Goal: Task Accomplishment & Management: Manage account settings

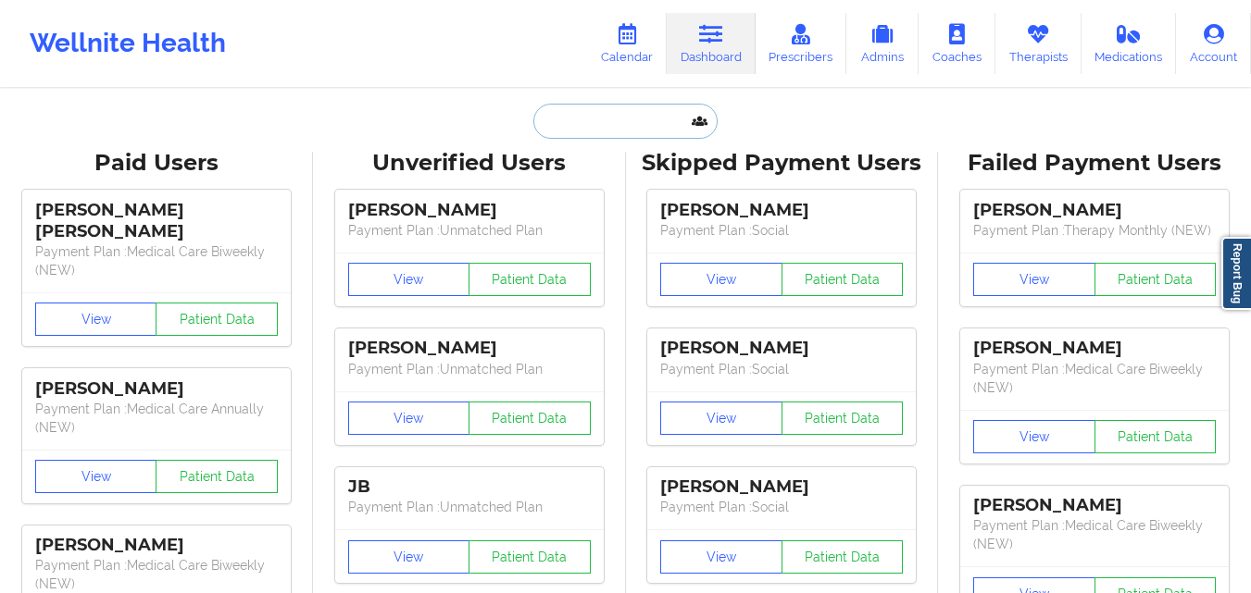
click at [627, 132] on input "text" at bounding box center [624, 121] width 183 height 35
paste input "[EMAIL_ADDRESS][DOMAIN_NAME]"
type input "[EMAIL_ADDRESS][DOMAIN_NAME]"
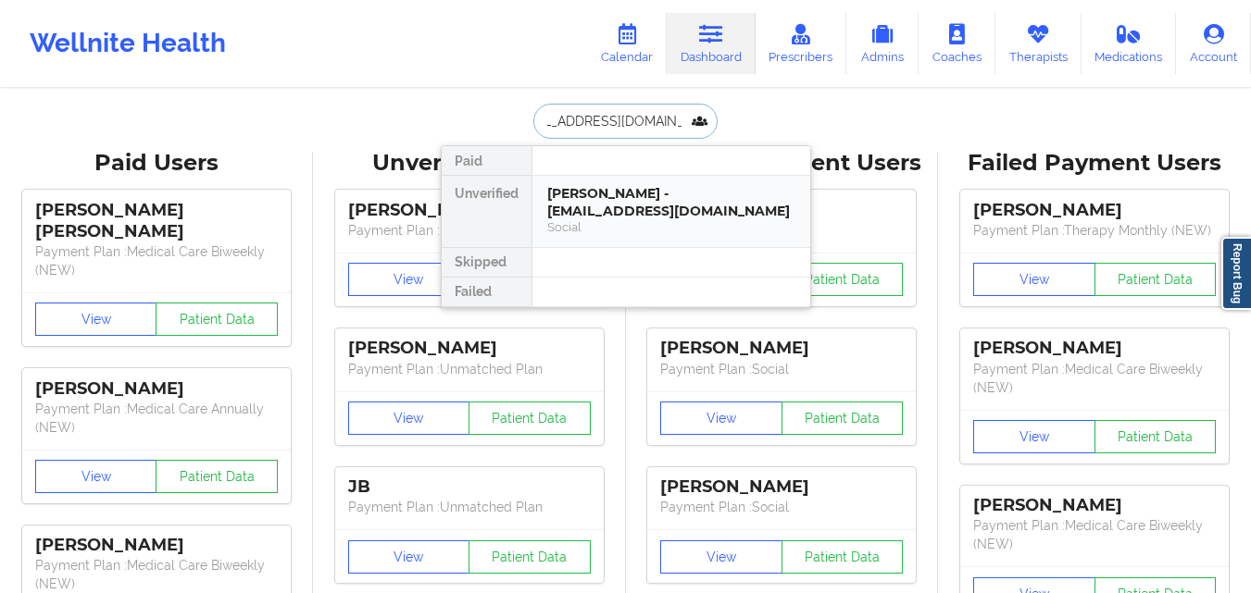
click at [623, 221] on div "Social" at bounding box center [671, 227] width 248 height 16
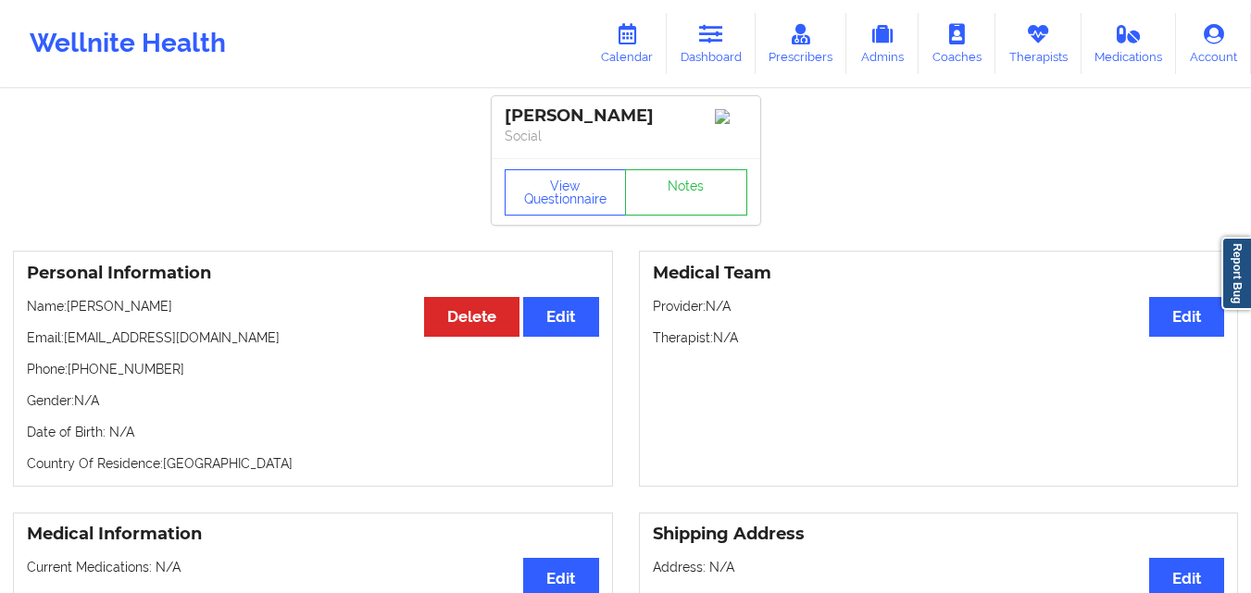
scroll to position [0, 0]
drag, startPoint x: 66, startPoint y: 349, endPoint x: 293, endPoint y: 344, distance: 227.8
click at [293, 344] on p "Email: [EMAIL_ADDRESS][DOMAIN_NAME]" at bounding box center [313, 339] width 572 height 19
copy p "[EMAIL_ADDRESS][DOMAIN_NAME]"
click at [226, 311] on p "Name: [PERSON_NAME]" at bounding box center [313, 307] width 572 height 19
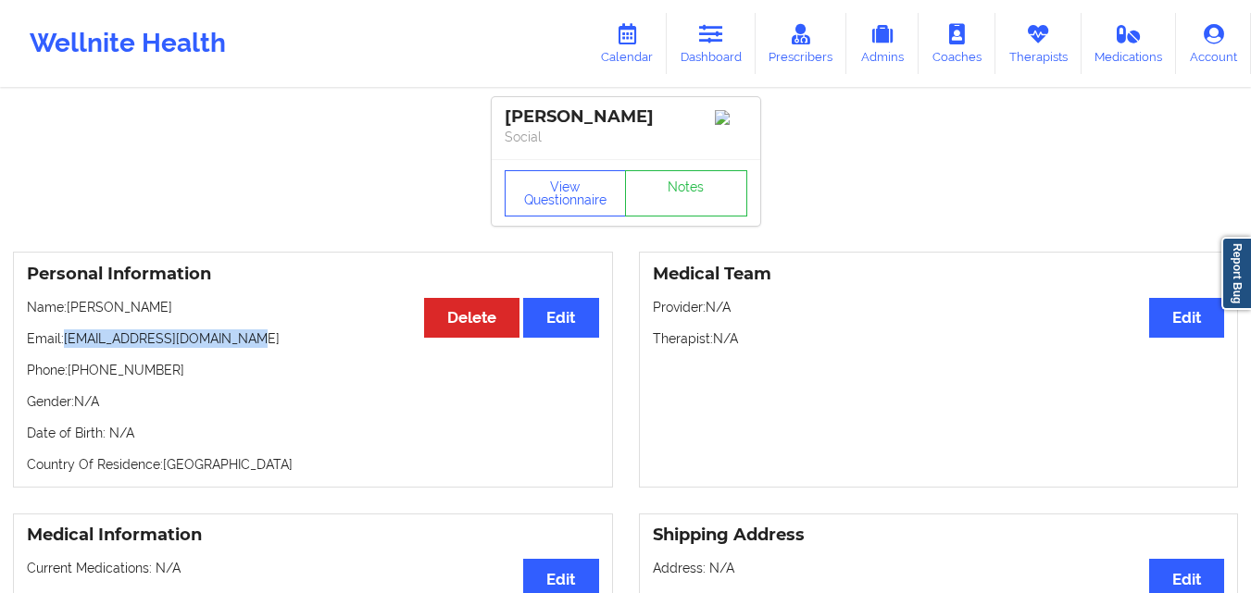
drag, startPoint x: 254, startPoint y: 344, endPoint x: 68, endPoint y: 347, distance: 186.1
click at [68, 347] on p "Email: [EMAIL_ADDRESS][DOMAIN_NAME]" at bounding box center [313, 339] width 572 height 19
copy p "[EMAIL_ADDRESS][DOMAIN_NAME]"
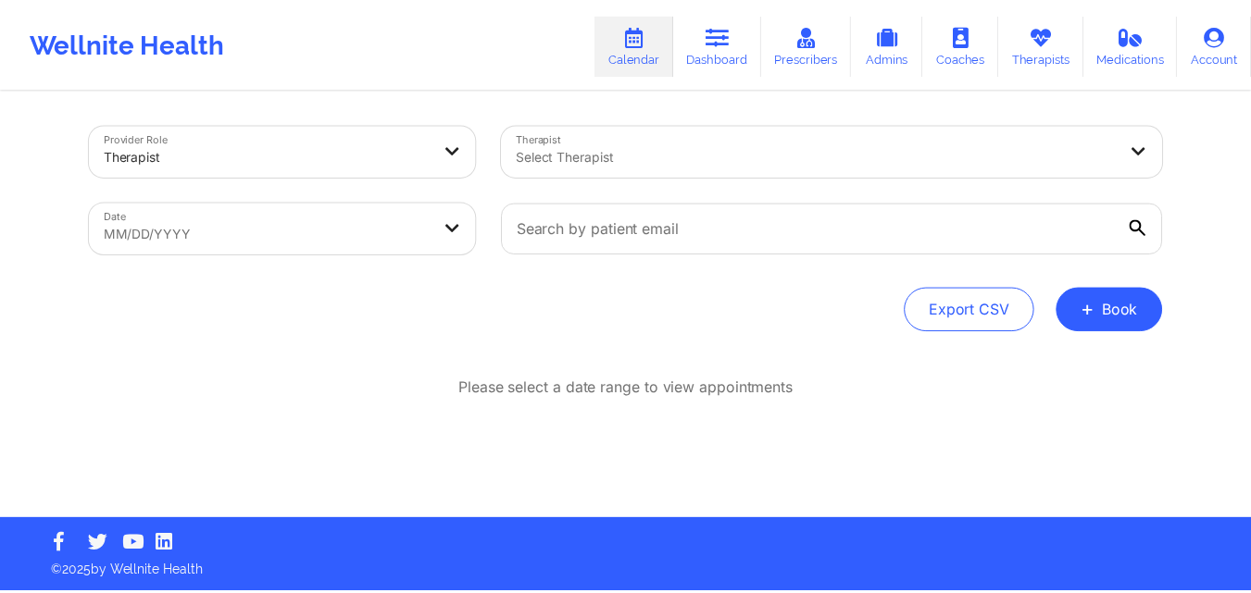
scroll to position [1, 0]
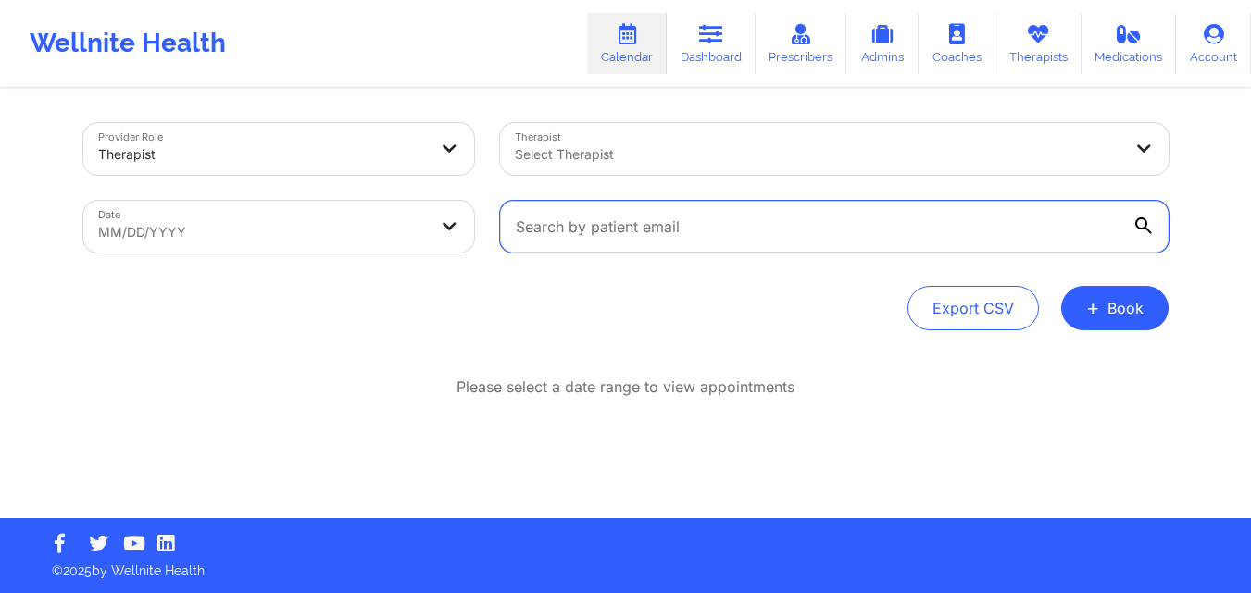
click at [650, 219] on input "text" at bounding box center [834, 227] width 668 height 52
click at [668, 242] on input "text" at bounding box center [834, 227] width 668 height 52
paste input "[EMAIL_ADDRESS][DOMAIN_NAME]"
type input "[EMAIL_ADDRESS][DOMAIN_NAME]"
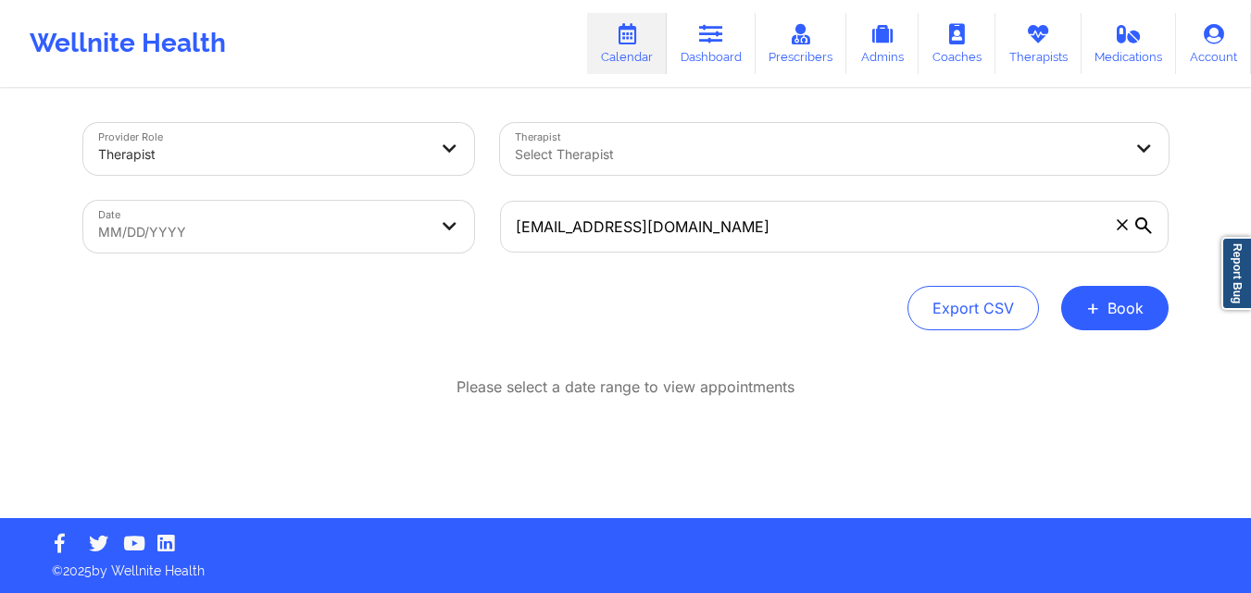
click at [205, 216] on body "Wellnite Health Calendar Dashboard Prescribers Admins Coaches Therapists Medica…" at bounding box center [625, 295] width 1251 height 593
select select "2025-8"
select select "2025-9"
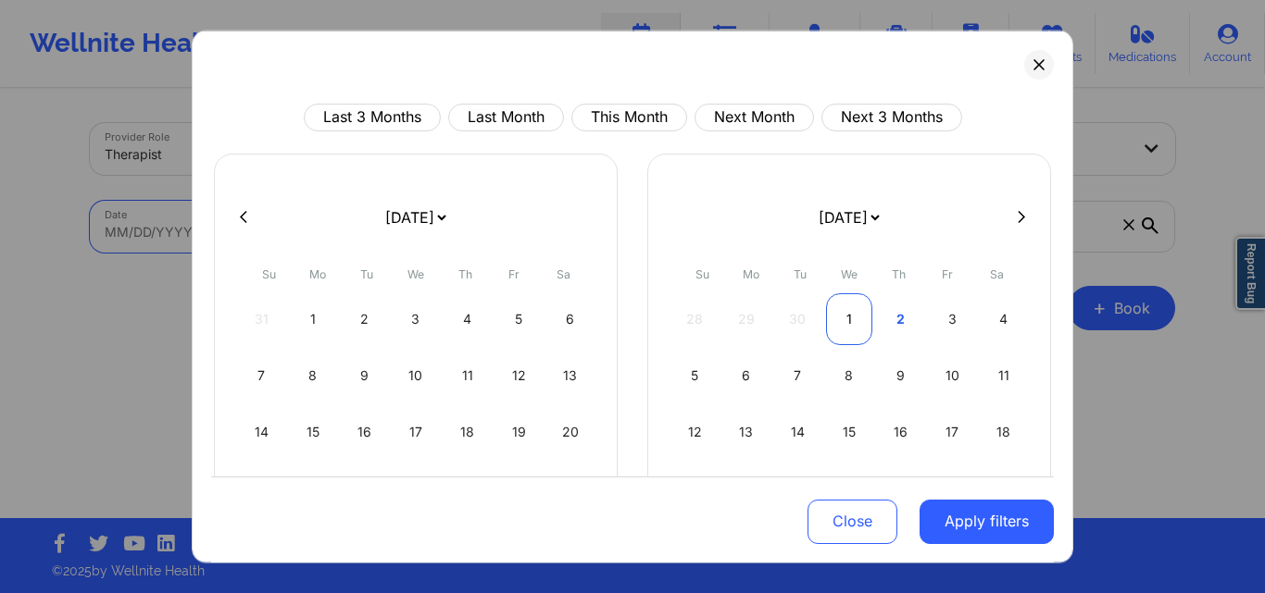
click at [853, 318] on div "1" at bounding box center [849, 319] width 47 height 52
select select "2025-9"
select select "2025-10"
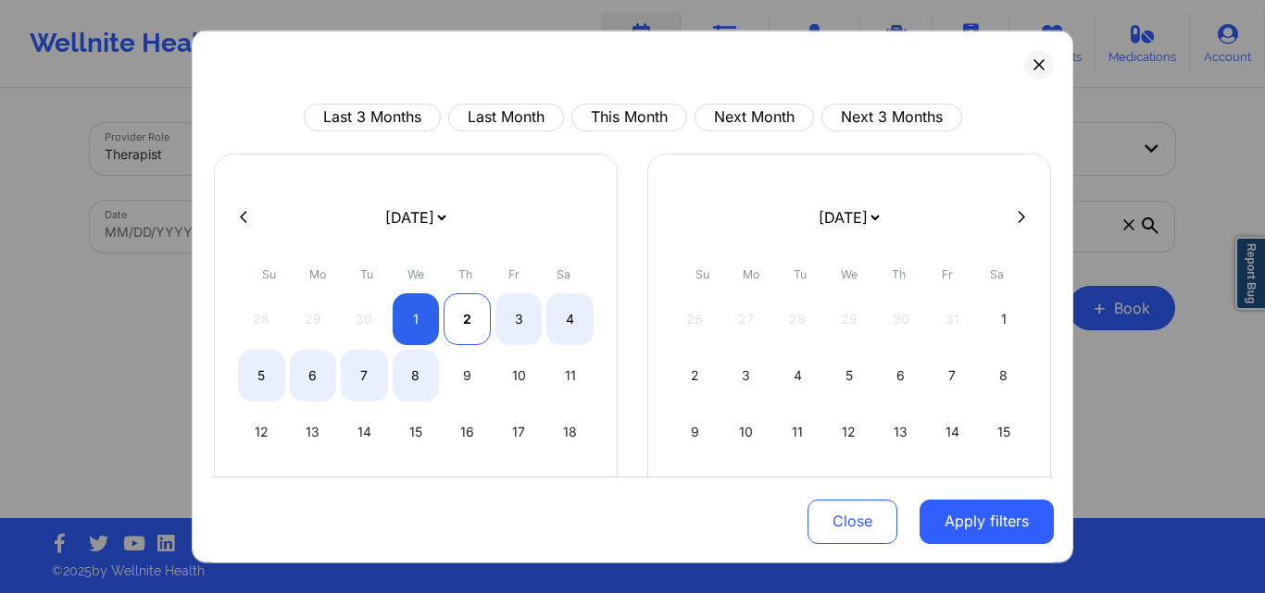
select select "2025-9"
select select "2025-10"
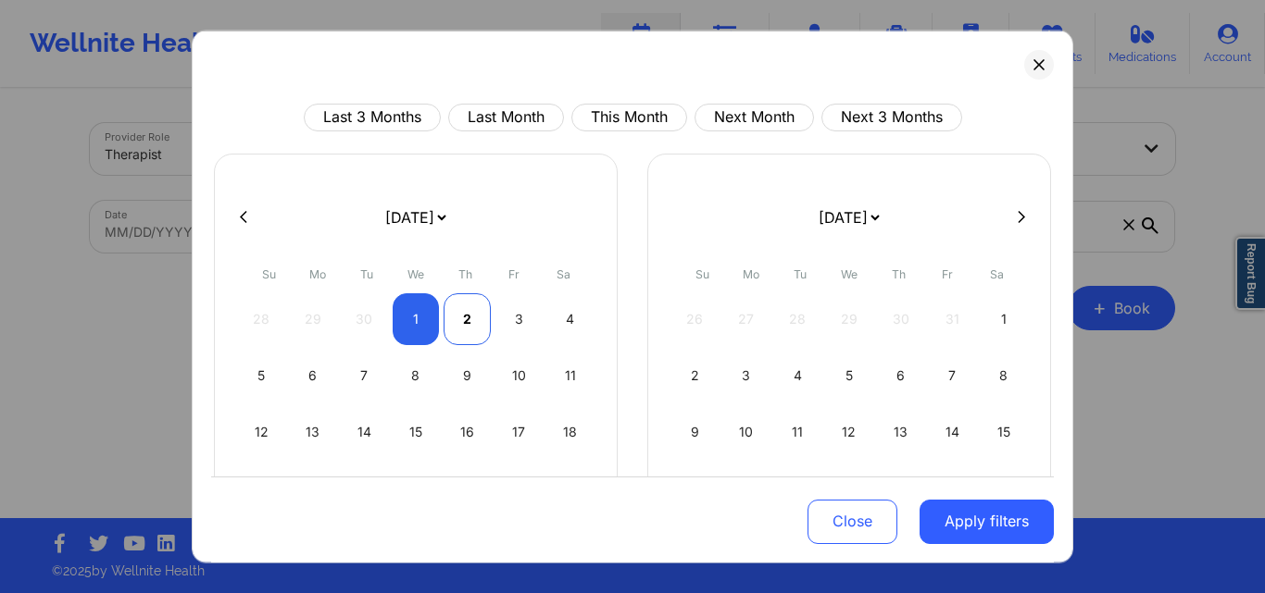
click at [465, 315] on div "2" at bounding box center [466, 319] width 47 height 52
select select "2025-9"
select select "2025-10"
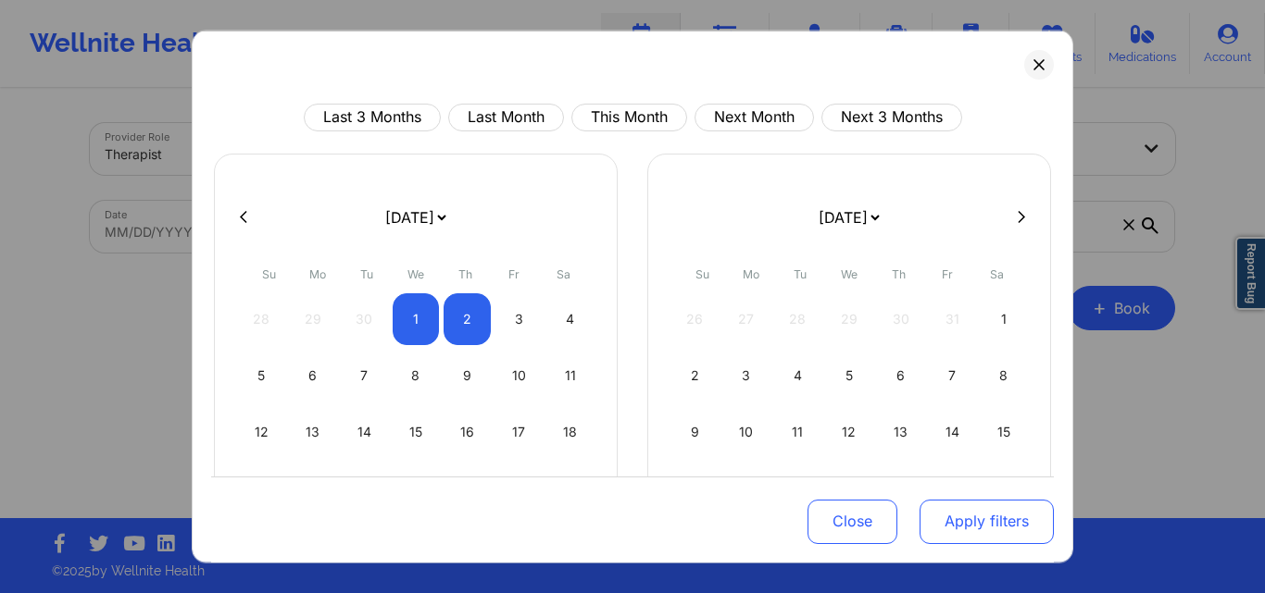
click at [972, 520] on button "Apply filters" at bounding box center [986, 522] width 134 height 44
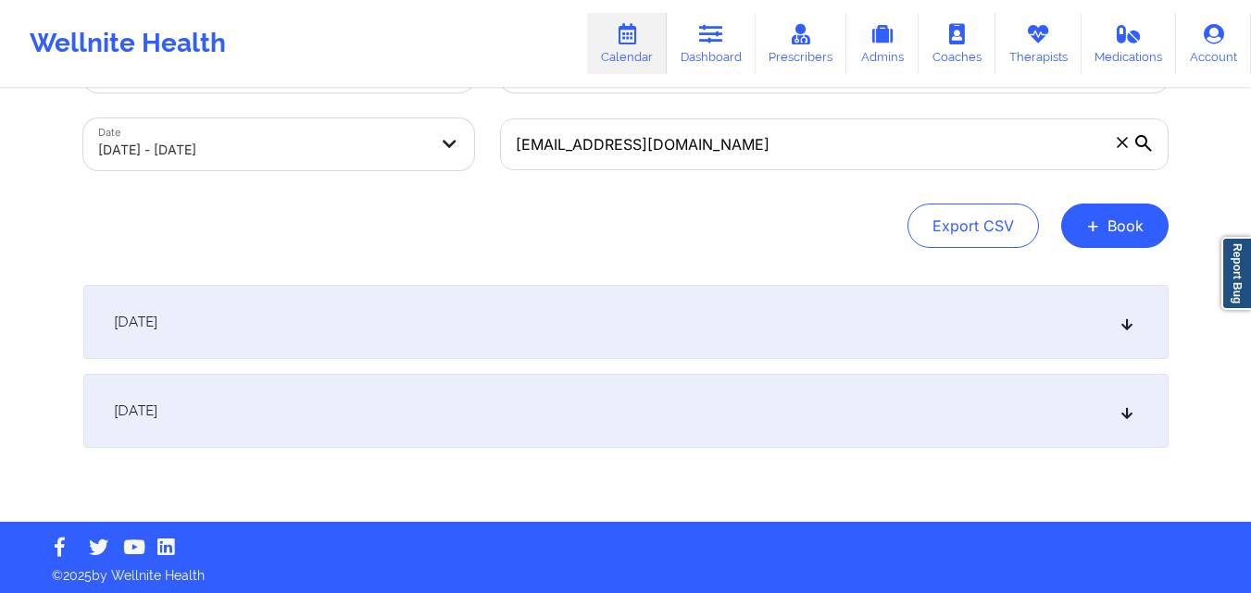
scroll to position [88, 0]
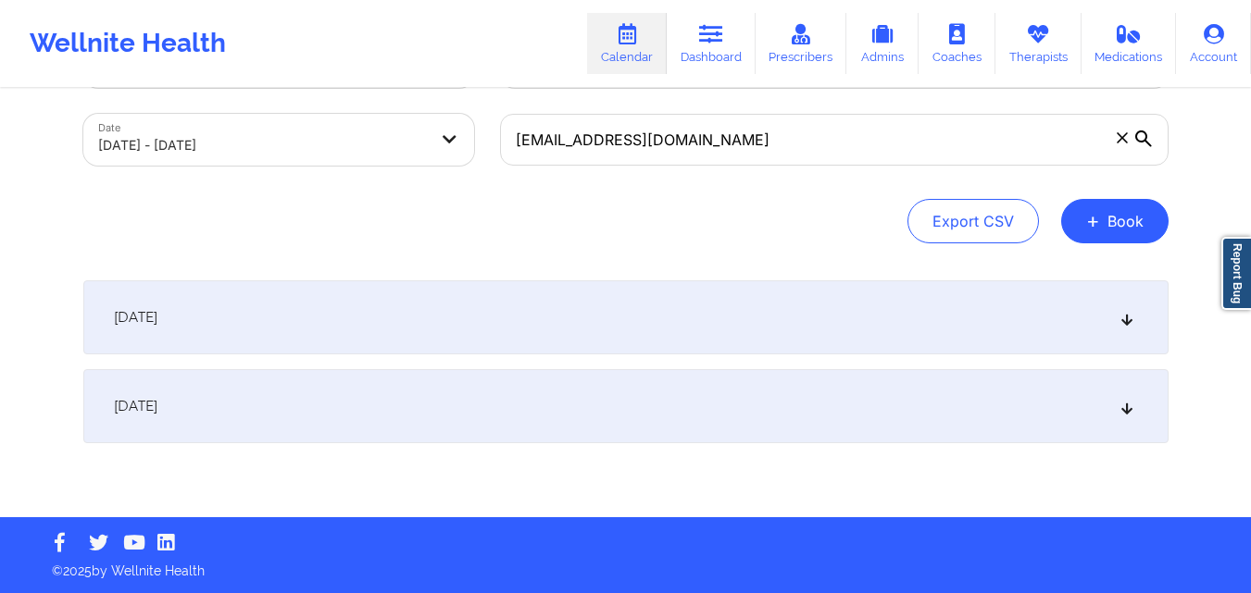
click at [475, 406] on div "October 2, 2025" at bounding box center [625, 406] width 1085 height 74
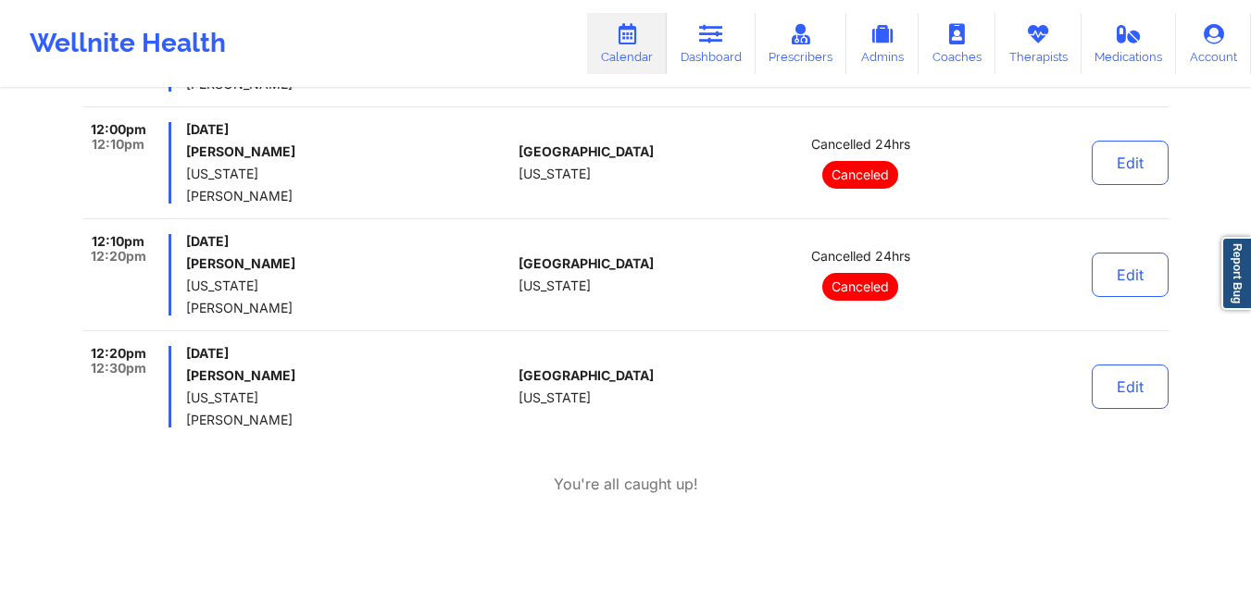
scroll to position [633, 0]
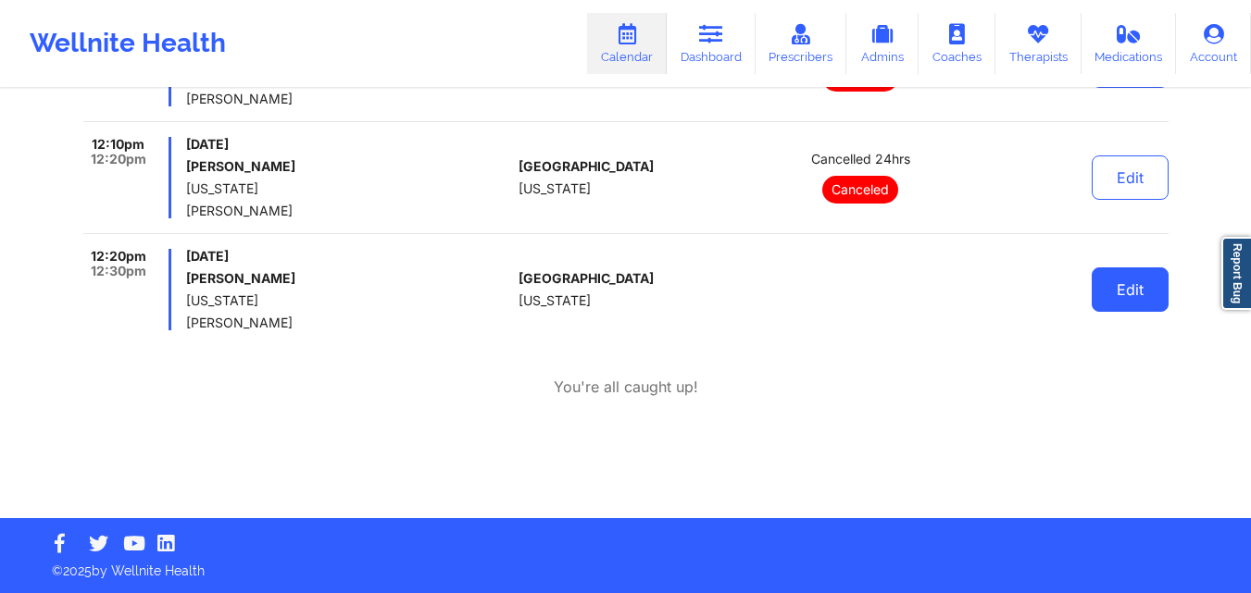
click at [1136, 292] on button "Edit" at bounding box center [1129, 290] width 77 height 44
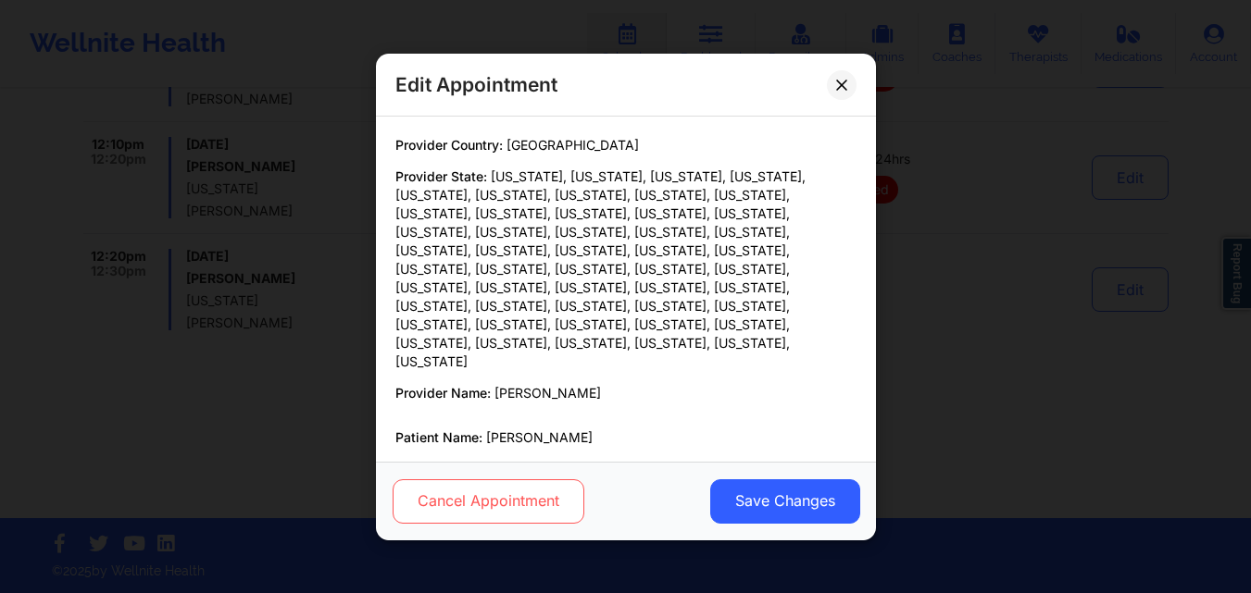
click at [468, 504] on button "Cancel Appointment" at bounding box center [488, 501] width 192 height 44
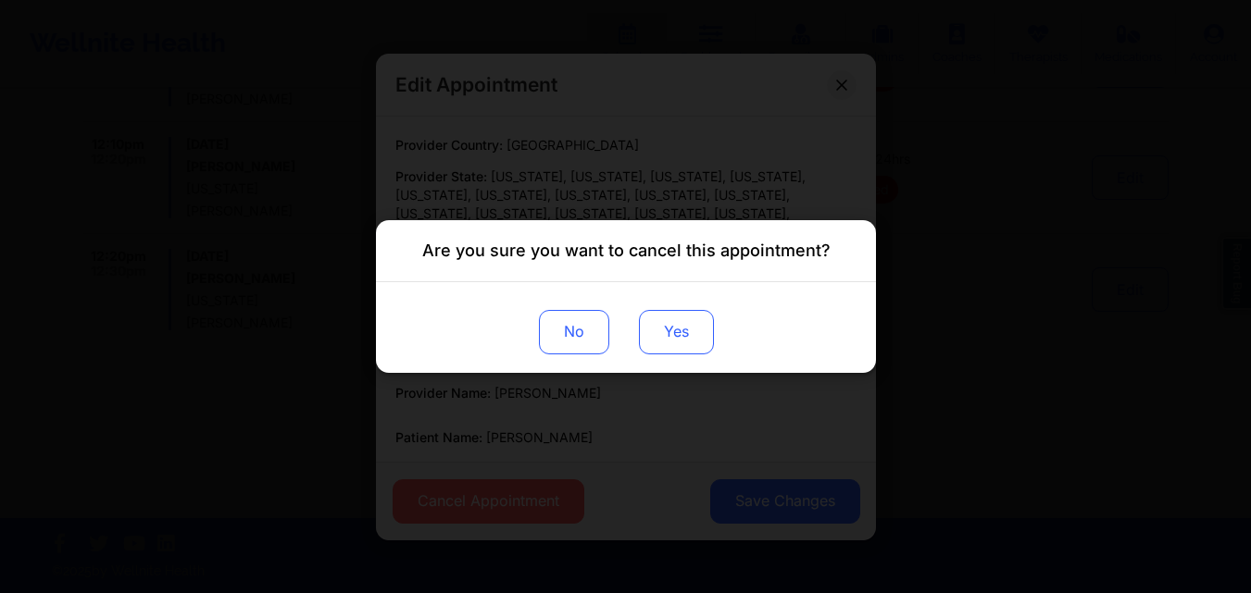
click at [671, 336] on button "Yes" at bounding box center [675, 332] width 75 height 44
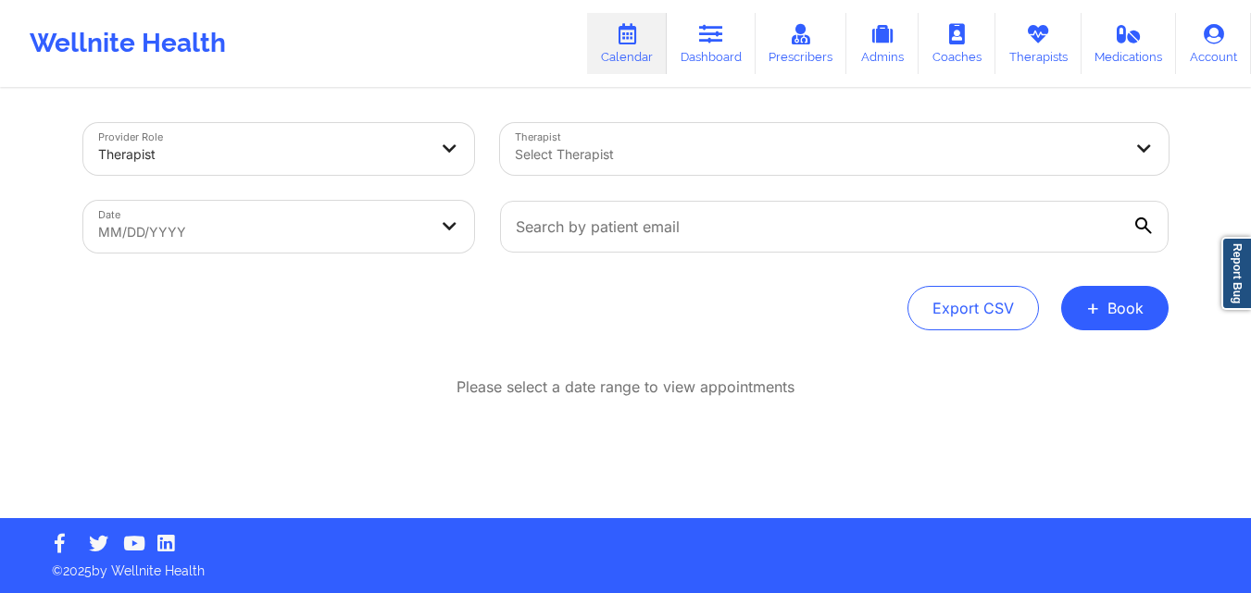
click at [362, 224] on body "Wellnite Health Calendar Dashboard Prescribers Admins Coaches Therapists Medica…" at bounding box center [625, 295] width 1251 height 593
select select "2025-8"
select select "2025-9"
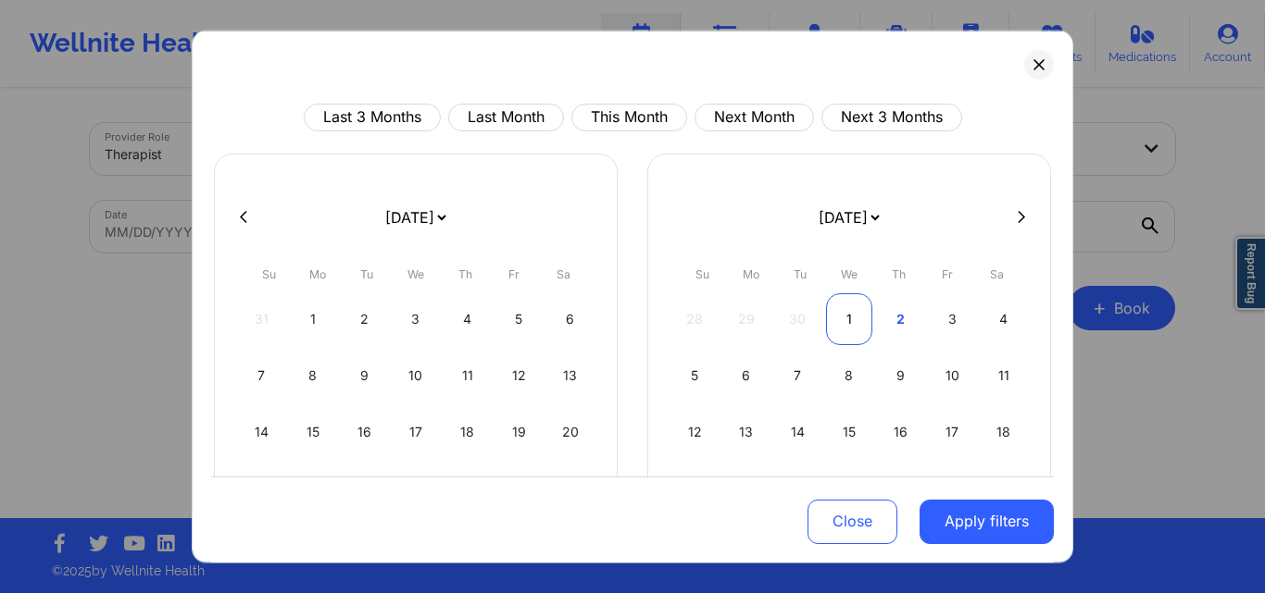
click at [852, 312] on div "1" at bounding box center [849, 319] width 47 height 52
select select "2025-9"
select select "2025-10"
select select "2025-9"
select select "2025-10"
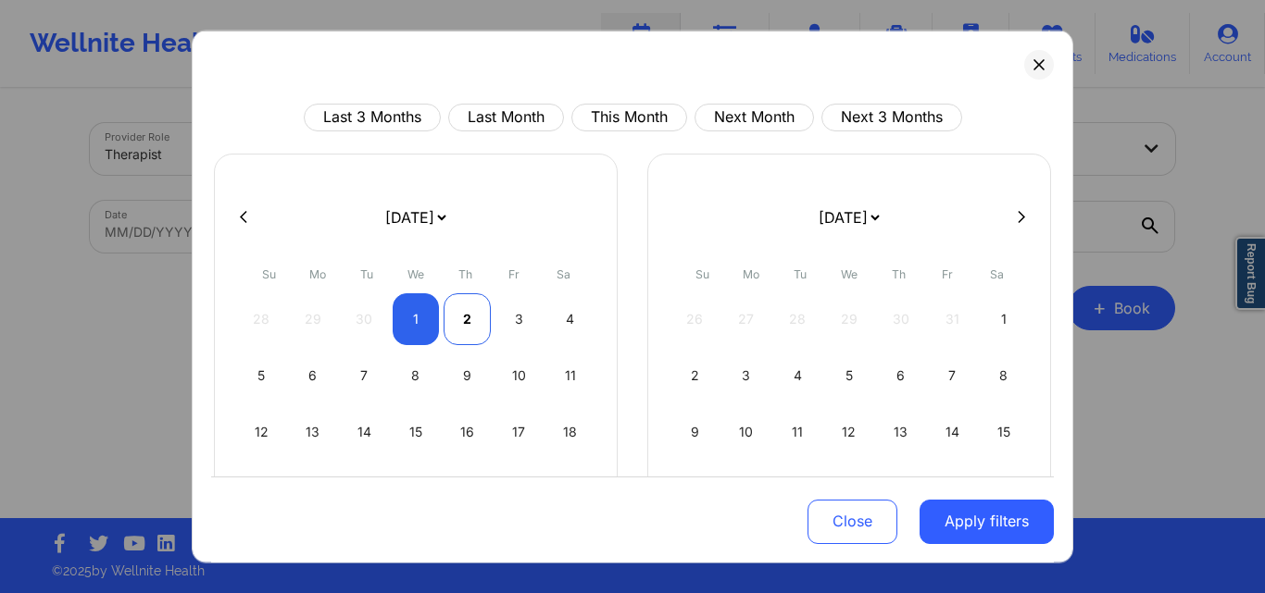
click at [478, 315] on div "2" at bounding box center [466, 319] width 47 height 52
select select "2025-9"
select select "2025-10"
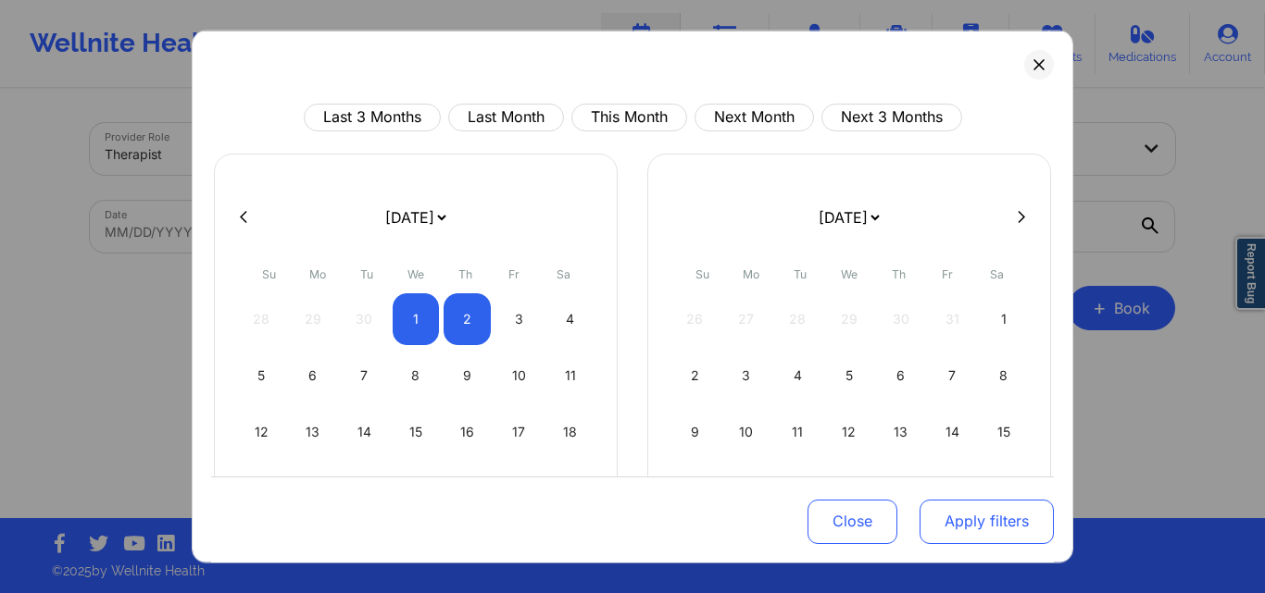
click at [947, 508] on button "Apply filters" at bounding box center [986, 522] width 134 height 44
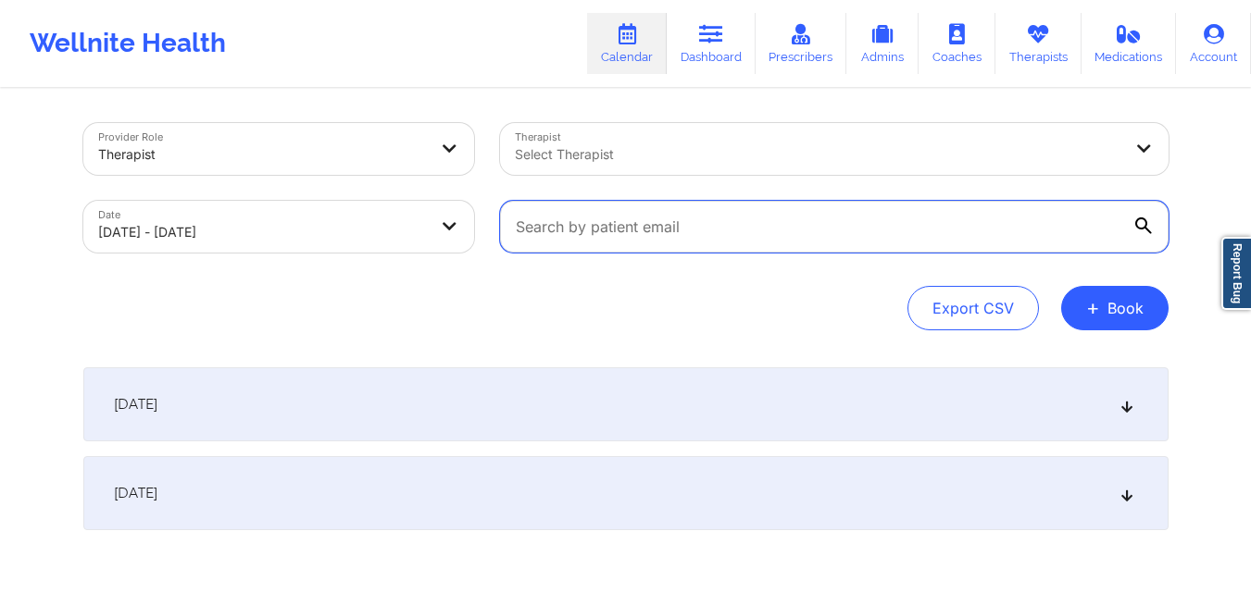
click at [758, 236] on input "text" at bounding box center [834, 227] width 668 height 52
type input "v"
click at [764, 230] on input "text" at bounding box center [834, 227] width 668 height 52
paste input "[EMAIL_ADDRESS][DOMAIN_NAME]"
type input "[EMAIL_ADDRESS][DOMAIN_NAME]"
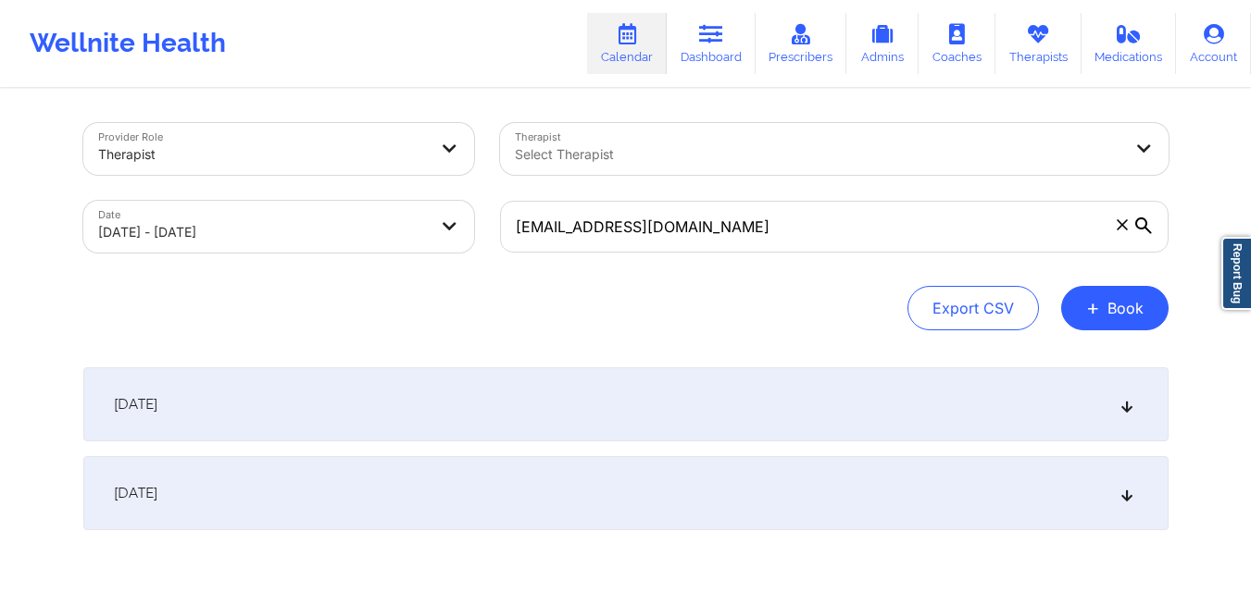
click at [492, 490] on div "October 2, 2025" at bounding box center [625, 493] width 1085 height 74
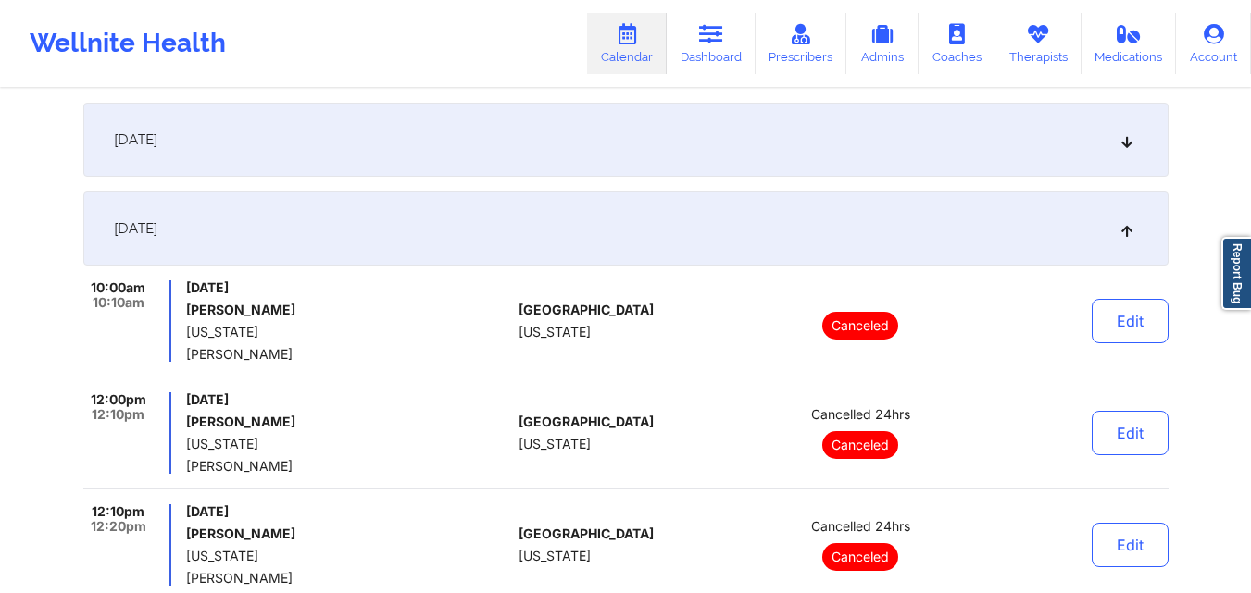
scroll to position [263, 0]
